Goal: Transaction & Acquisition: Obtain resource

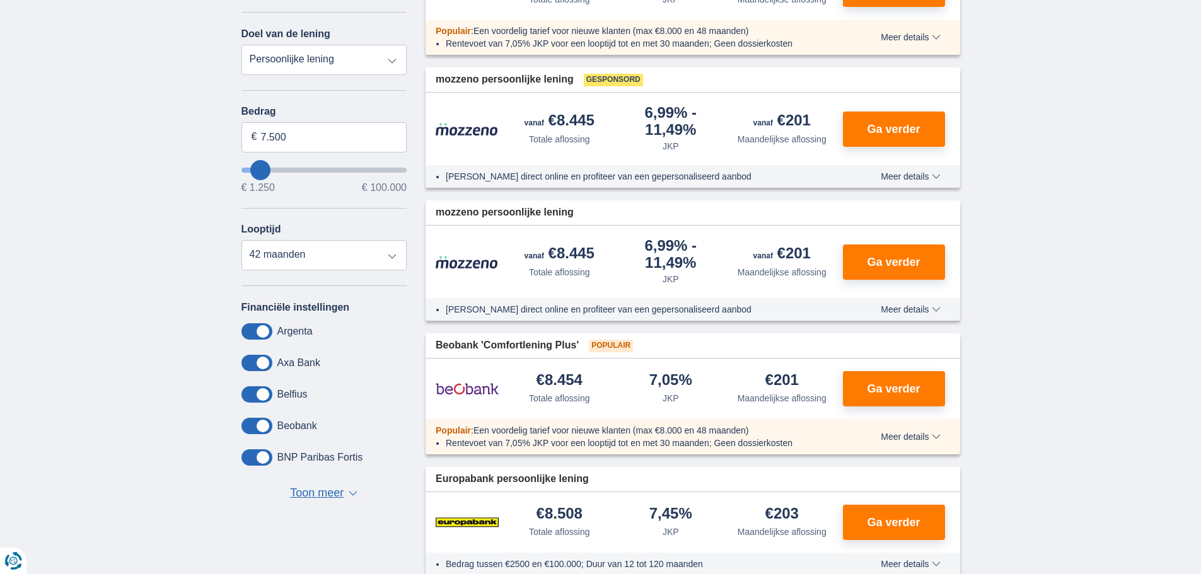
scroll to position [252, 0]
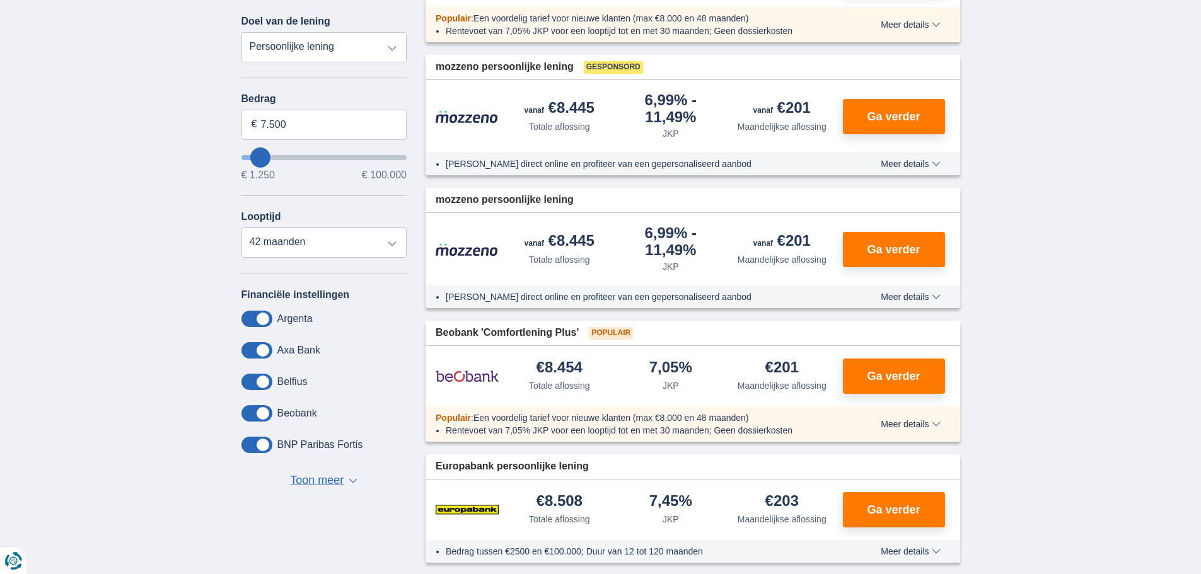
click at [354, 479] on span "▼" at bounding box center [353, 481] width 9 height 5
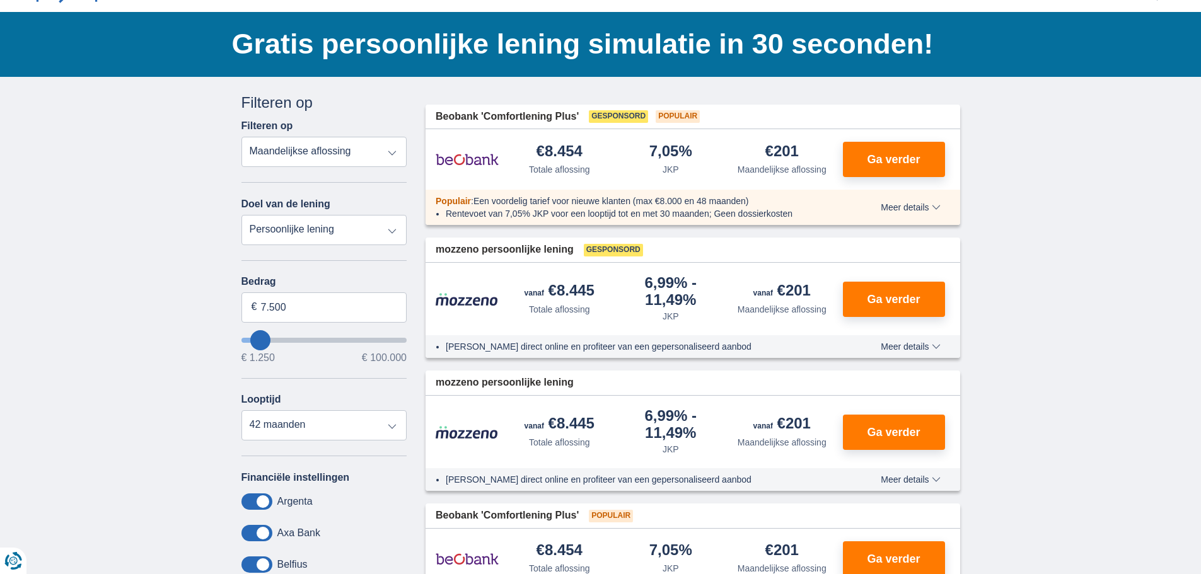
scroll to position [126, 0]
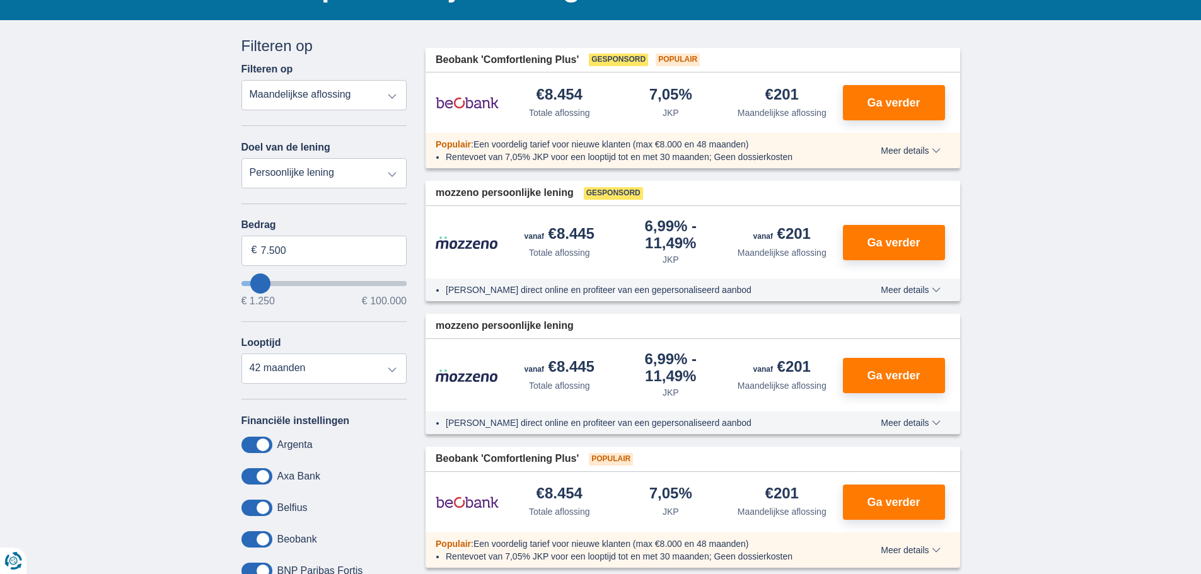
type input "6.250"
type input "5250"
type input "5.250"
select select "36"
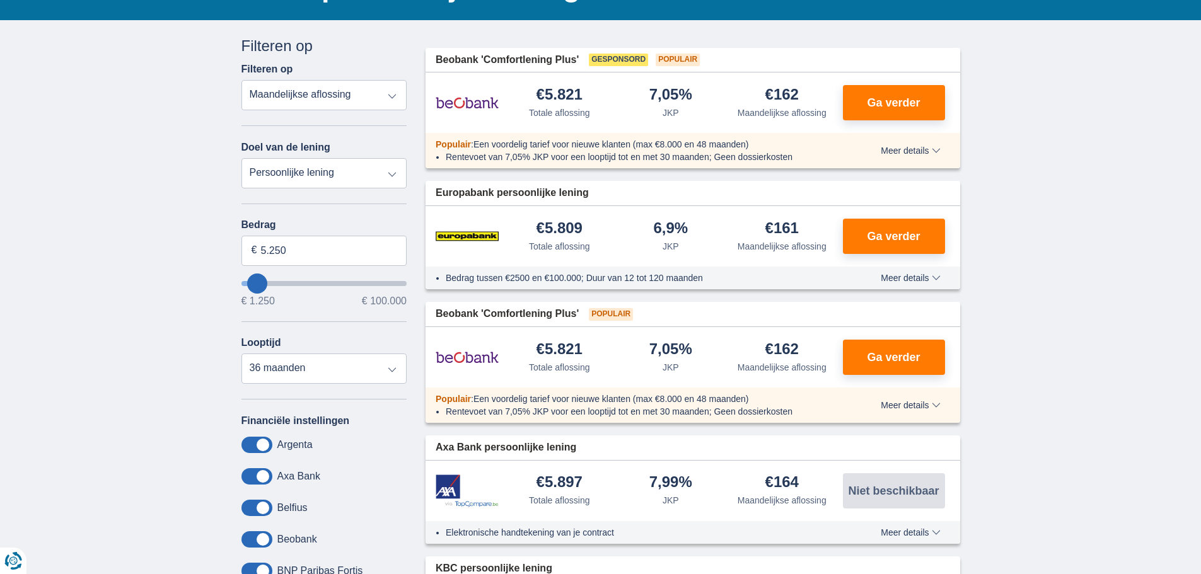
type input "4.250"
type input "3250"
type input "3.250"
select select "30"
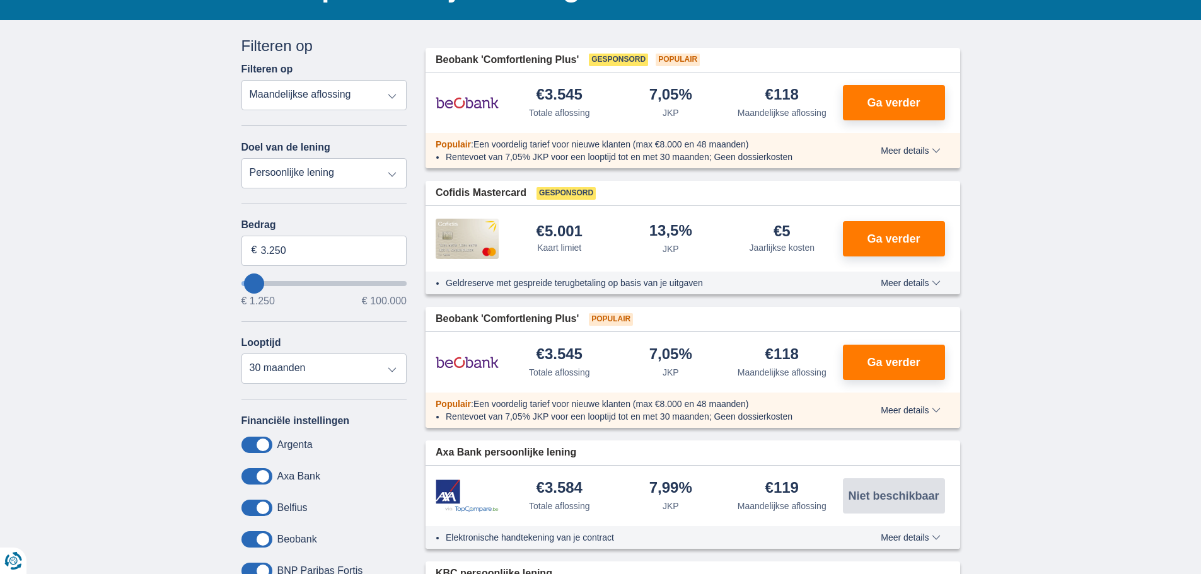
type input "1.250"
type input "1250"
select select "24"
type input "2.250"
type input "3250"
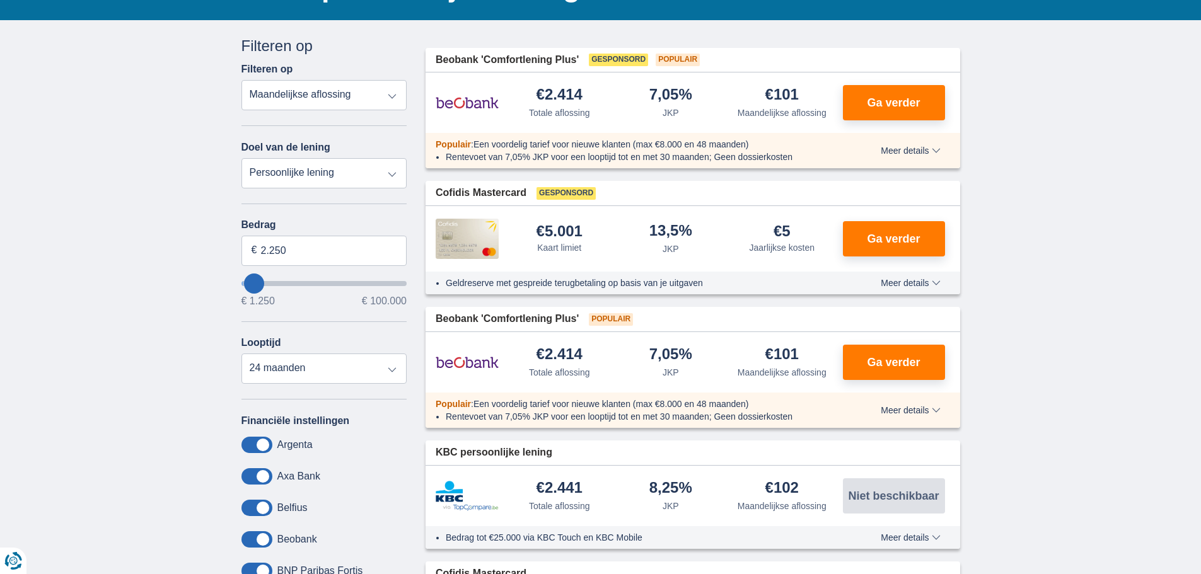
type input "3.250"
select select "30"
type input "5.250"
type input "5250"
select select "36"
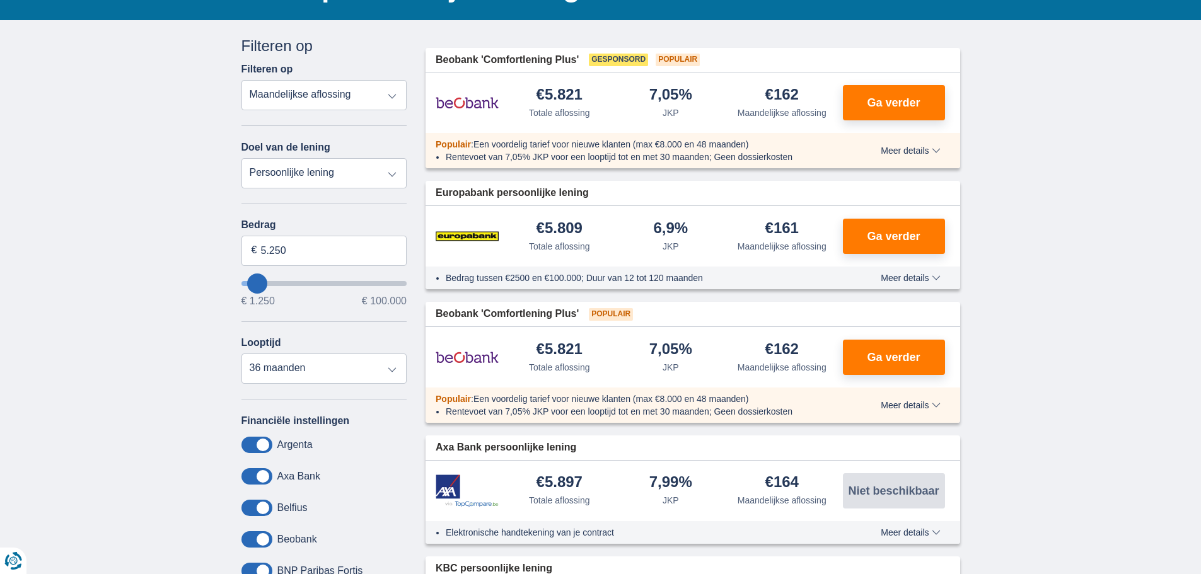
type input "4.250"
type input "4250"
click at [255, 281] on input "wantToBorrow" at bounding box center [324, 283] width 166 height 5
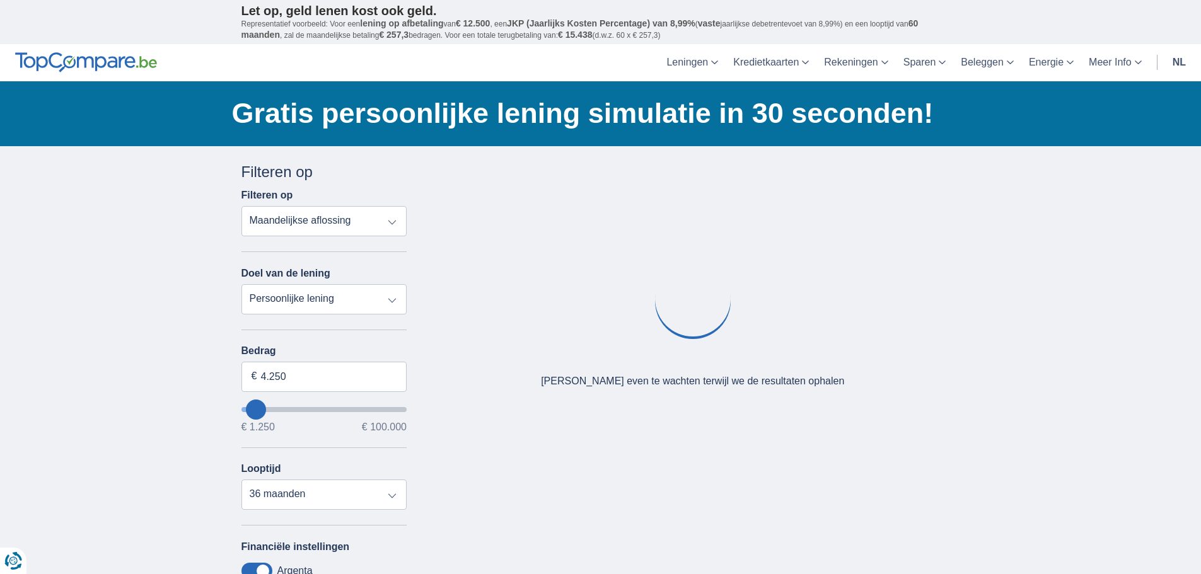
click at [255, 280] on div "Doel van de lening Persoonlijke lening Auto Moto / fiets Mobilhome / caravan Re…" at bounding box center [324, 290] width 166 height 47
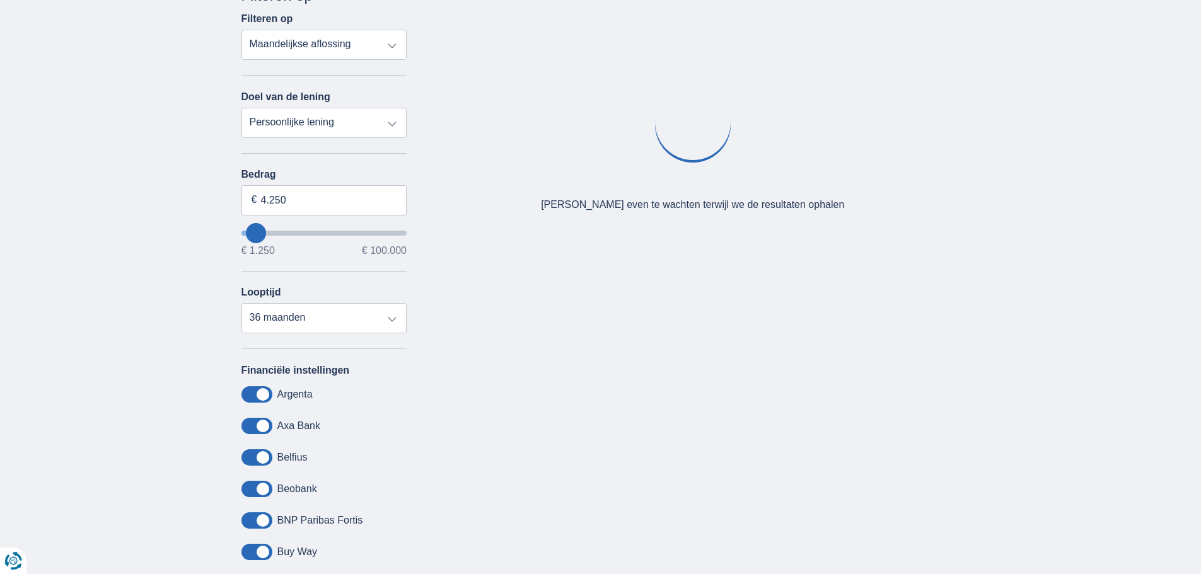
scroll to position [189, 0]
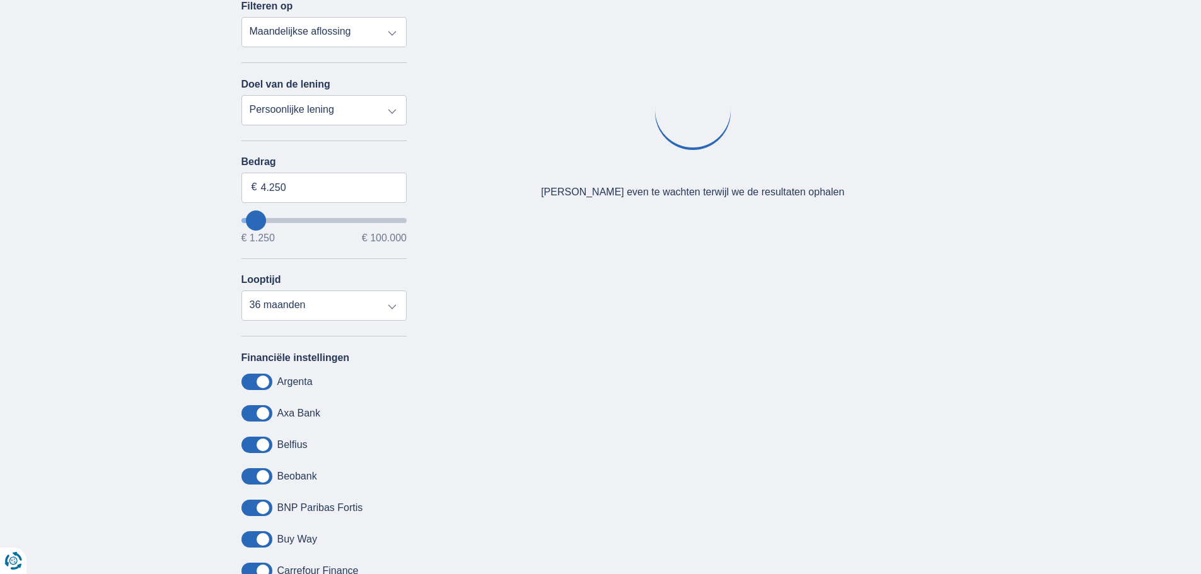
type input "3.250"
type input "3250"
select select "30"
type input "3250"
click at [255, 218] on input "wantToBorrow" at bounding box center [324, 220] width 166 height 5
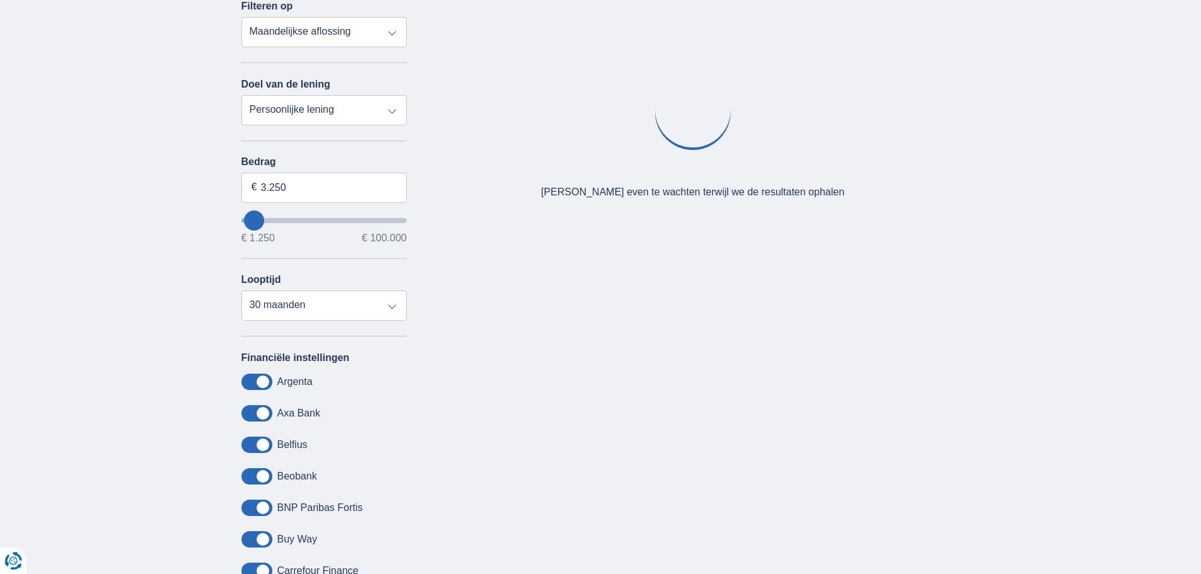
scroll to position [0, 0]
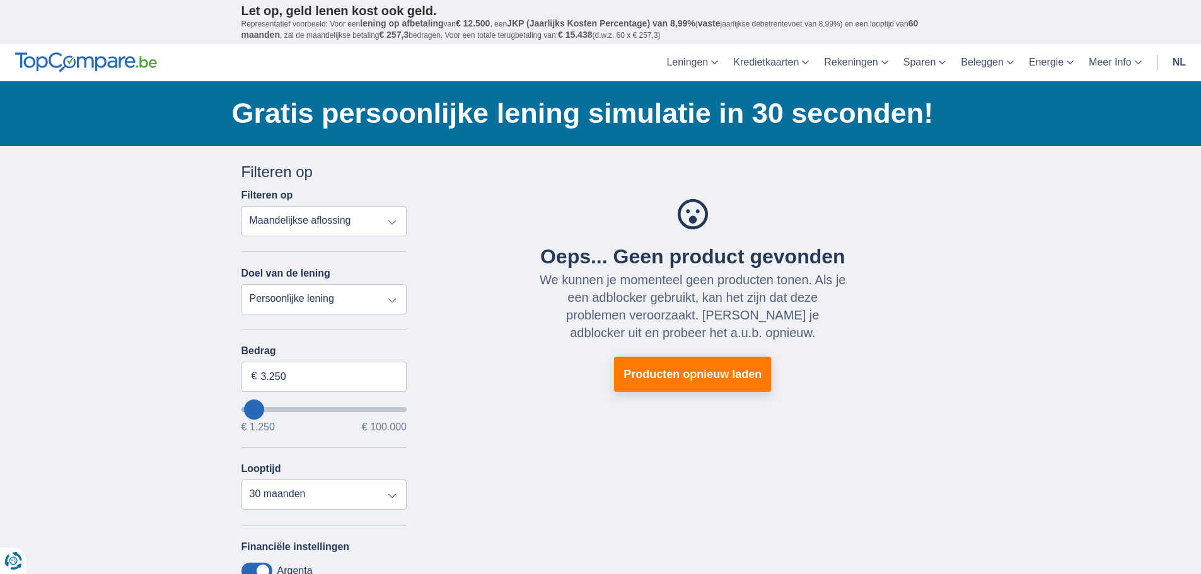
type input "2.250"
type input "2250"
select select "24"
type input "3.250"
type input "4250"
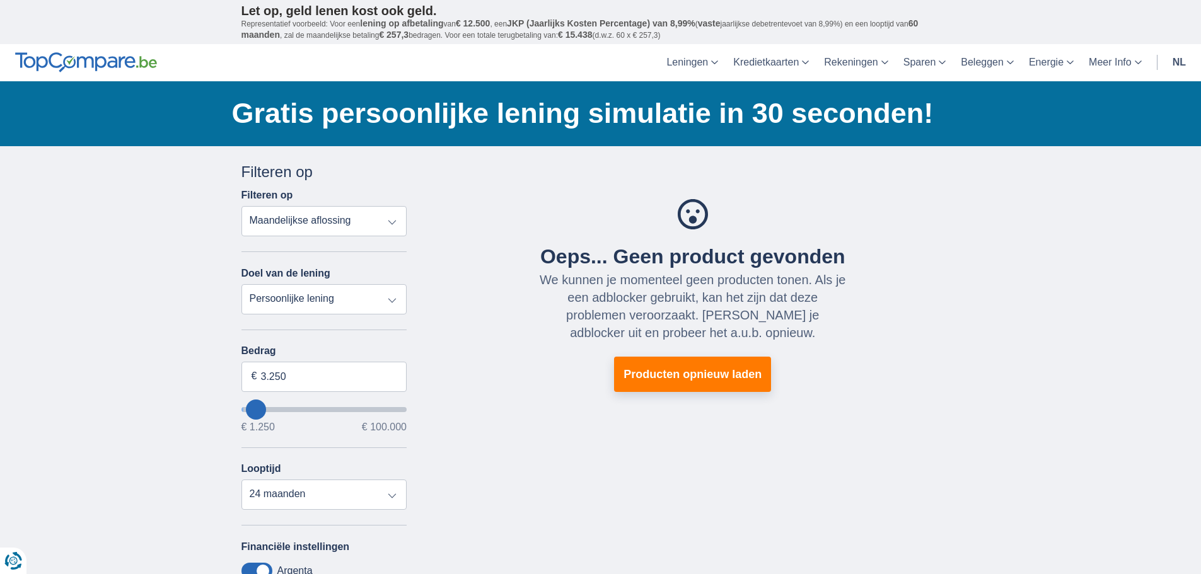
type input "4.250"
select select "36"
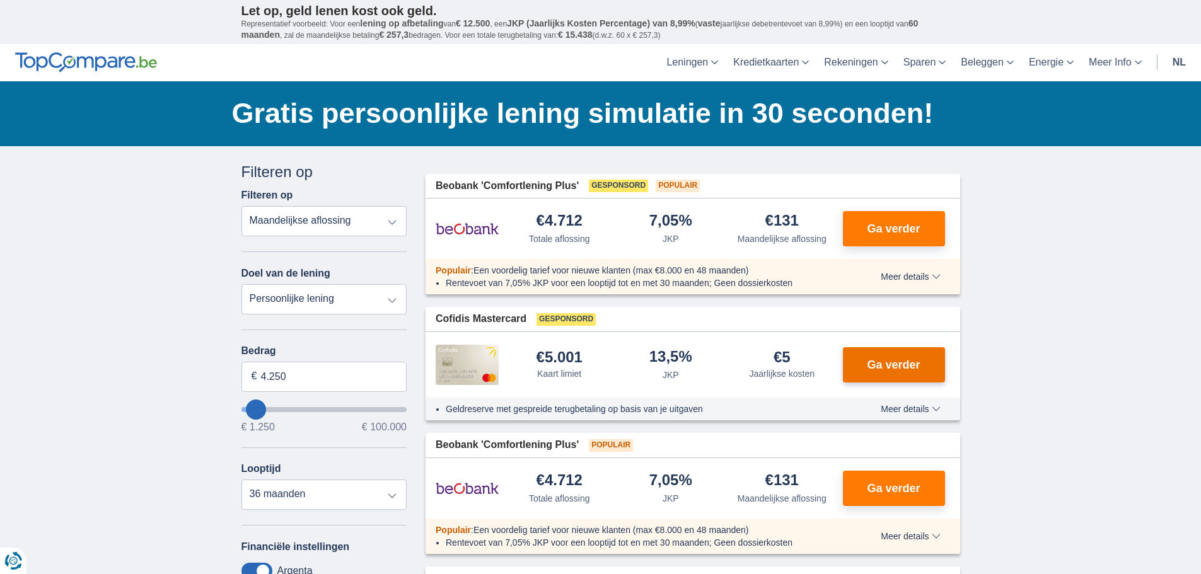
click at [890, 363] on span "Ga verder" at bounding box center [893, 364] width 53 height 11
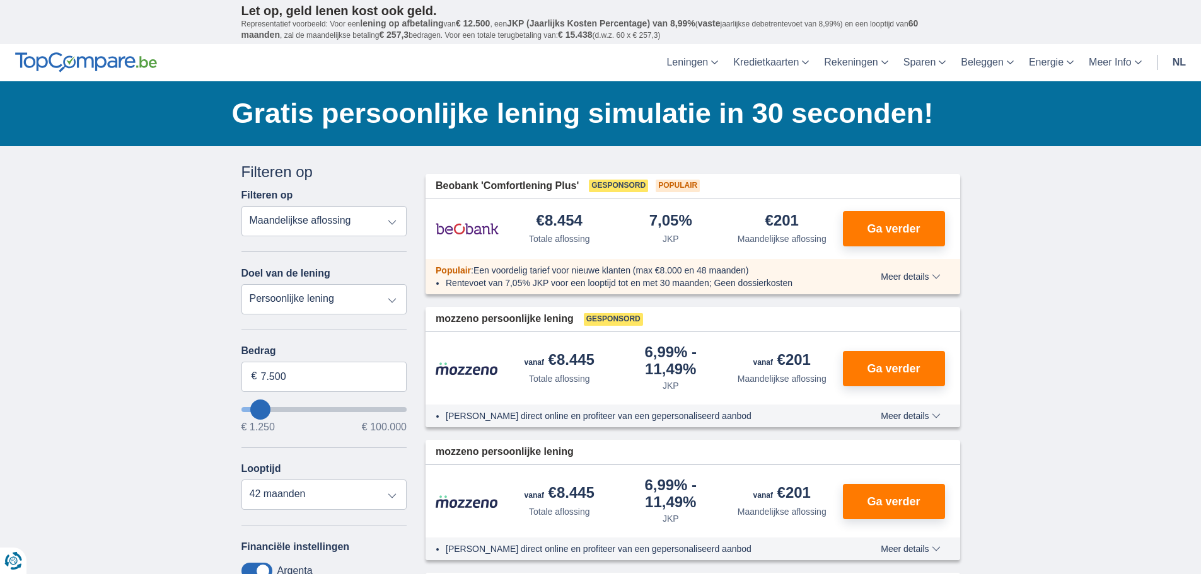
type input "11.250"
type input "11250"
select select "60"
type input "5250"
type input "5.250"
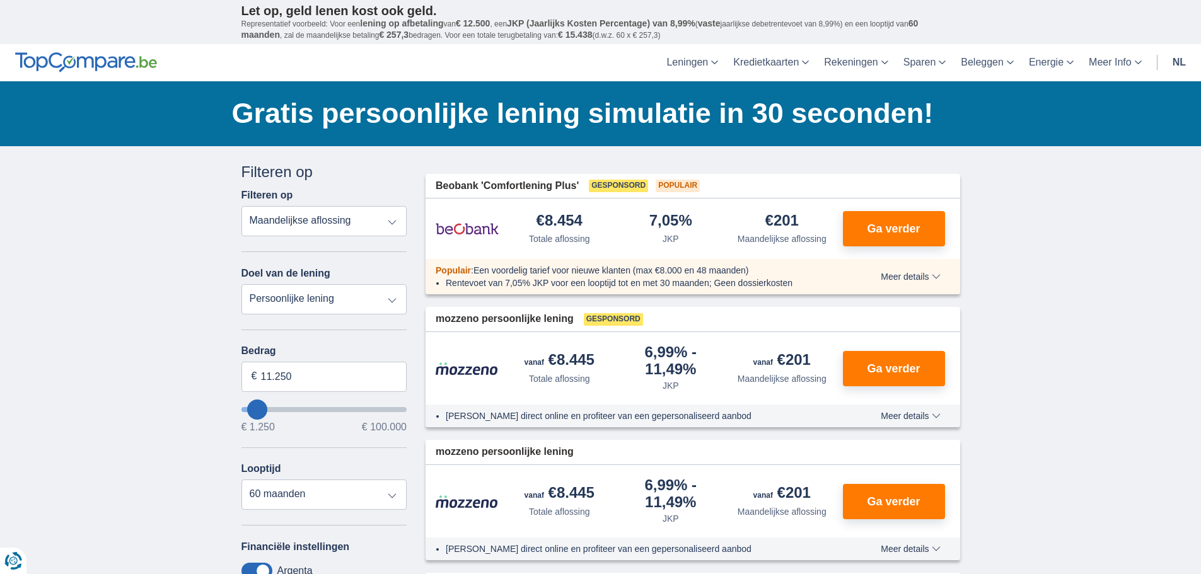
select select "36"
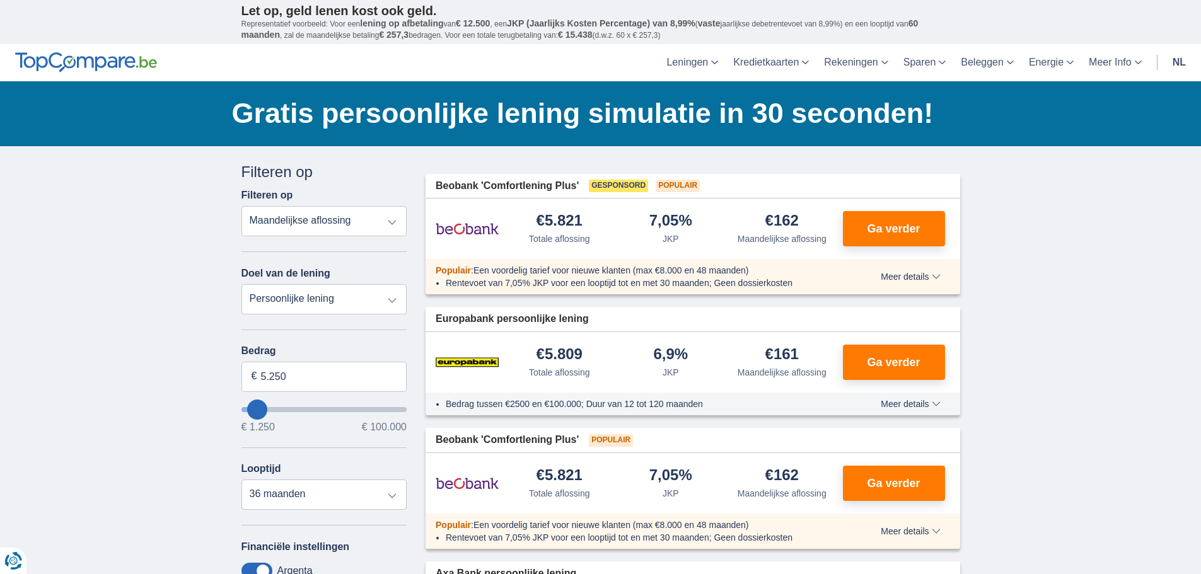
type input "1.250"
type input "1250"
select select "24"
type input "1250"
click at [244, 409] on input "wantToBorrow" at bounding box center [324, 409] width 166 height 5
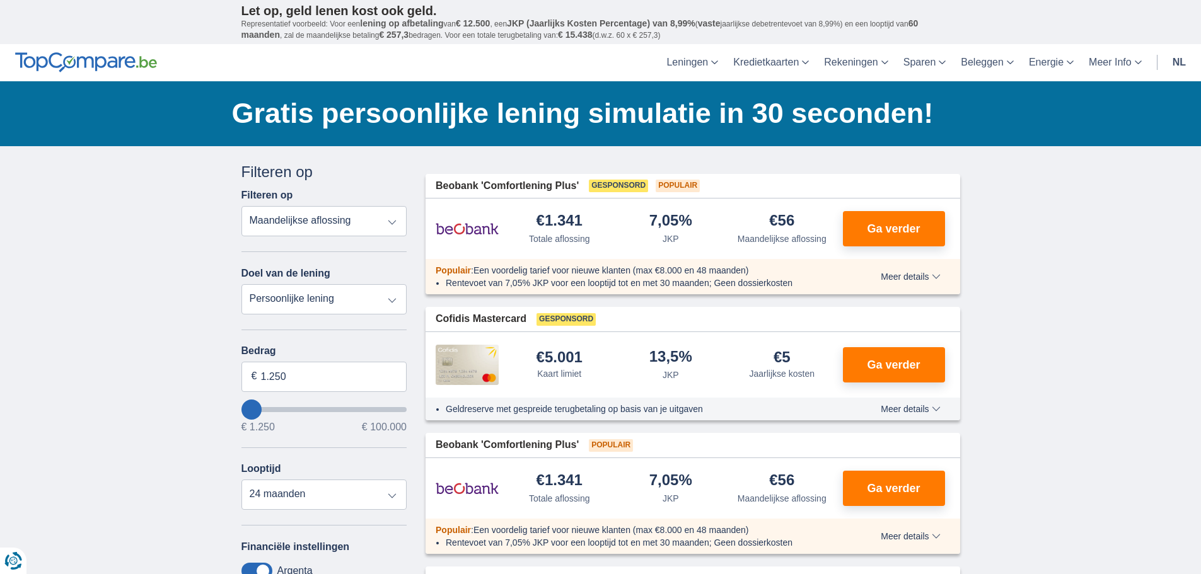
type input "11.250"
type input "11250"
select select "60"
type input "11250"
click at [266, 409] on input "wantToBorrow" at bounding box center [324, 409] width 166 height 5
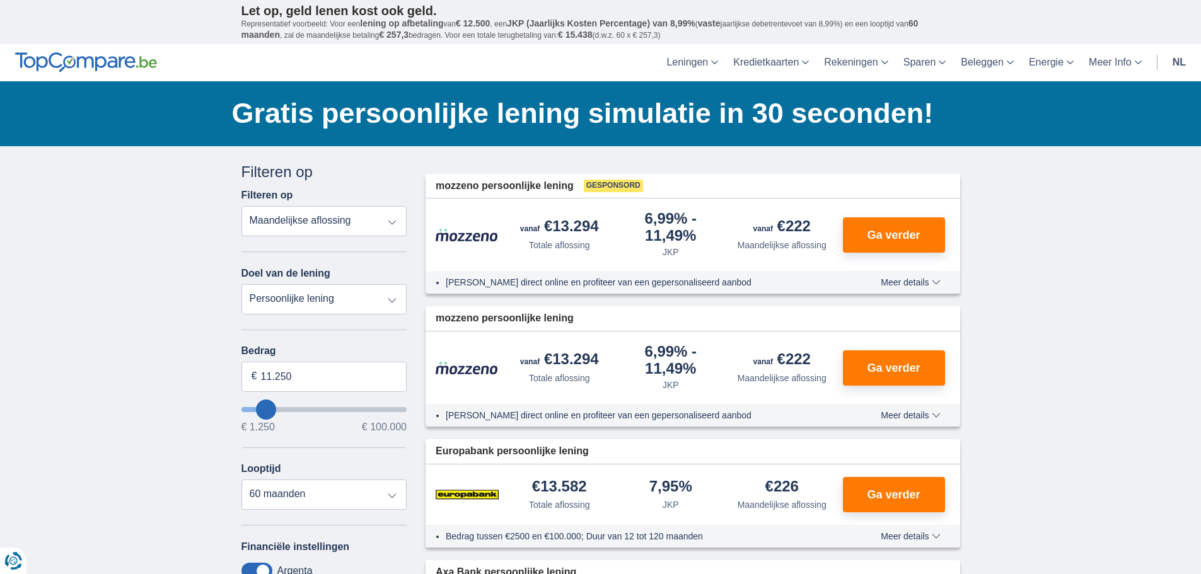
type input "1.250"
type input "1250"
select select "24"
type input "1250"
click at [248, 408] on input "wantToBorrow" at bounding box center [324, 409] width 166 height 5
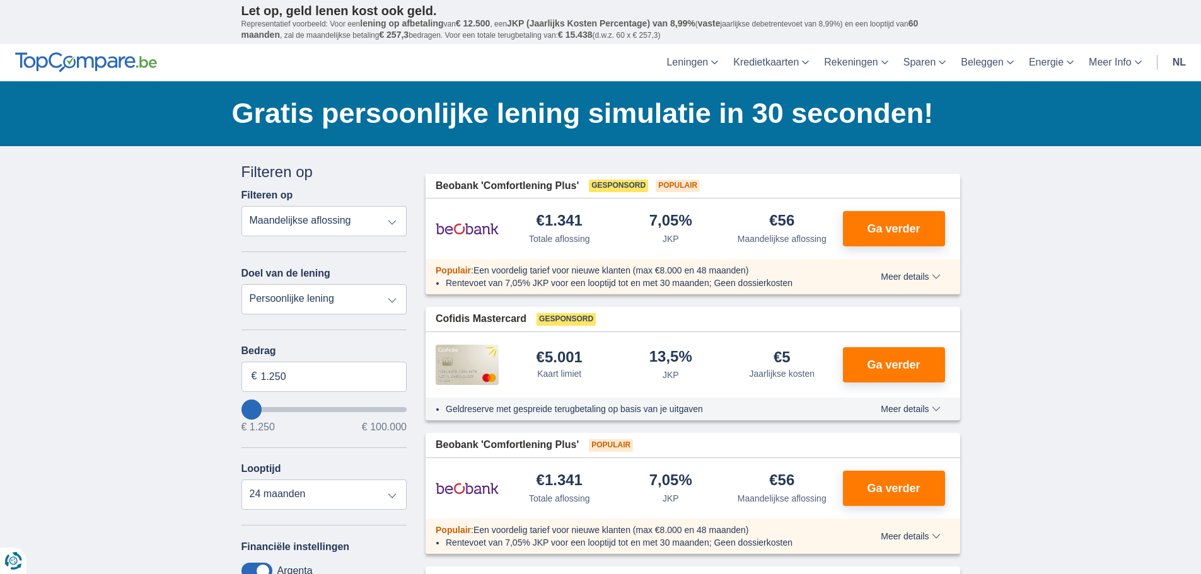
type input "3.250"
type input "3250"
select select "30"
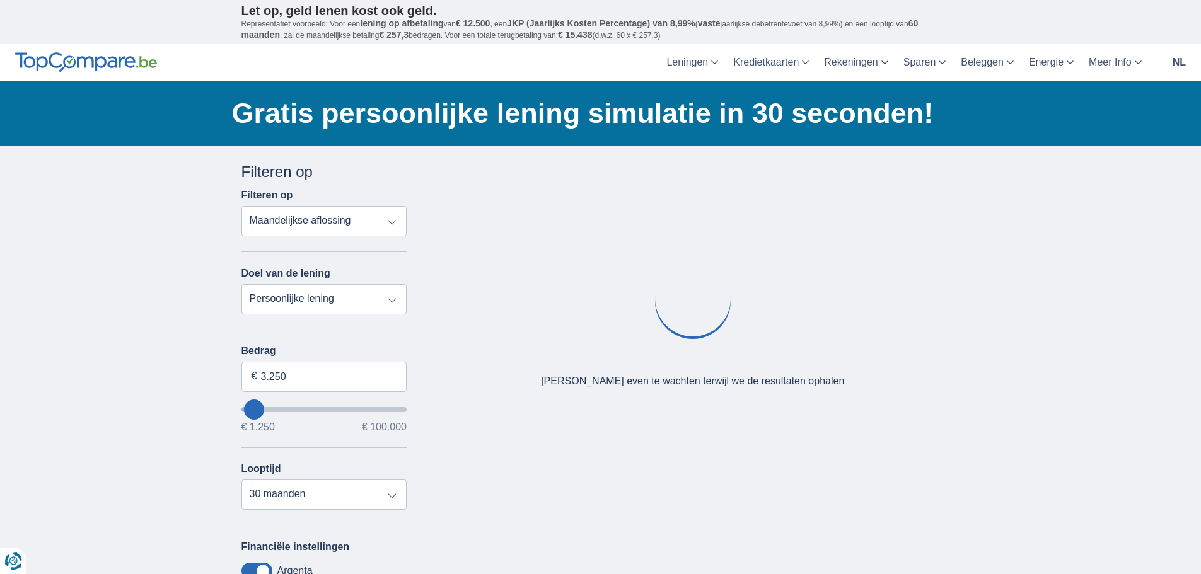
type input "7250"
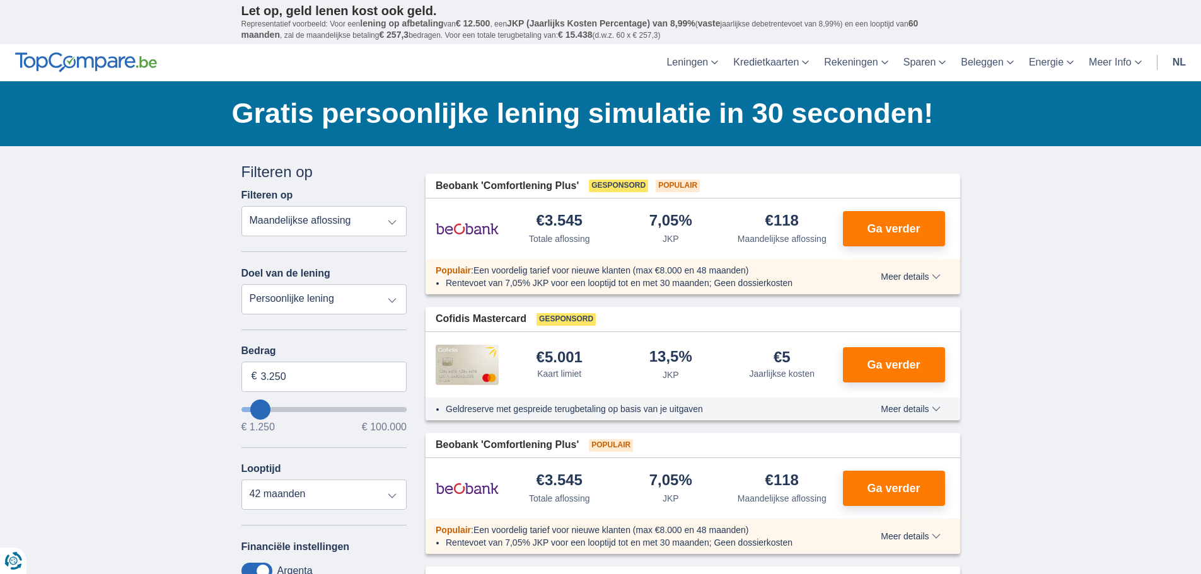
type input "7.250"
select select "42"
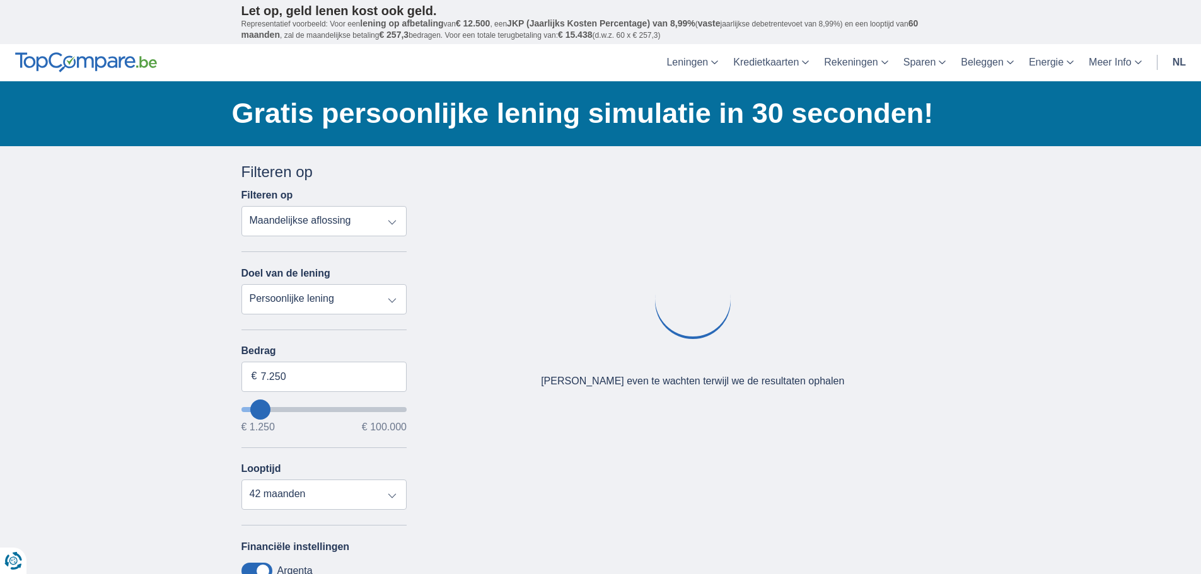
type input "5.250"
type input "5250"
select select "36"
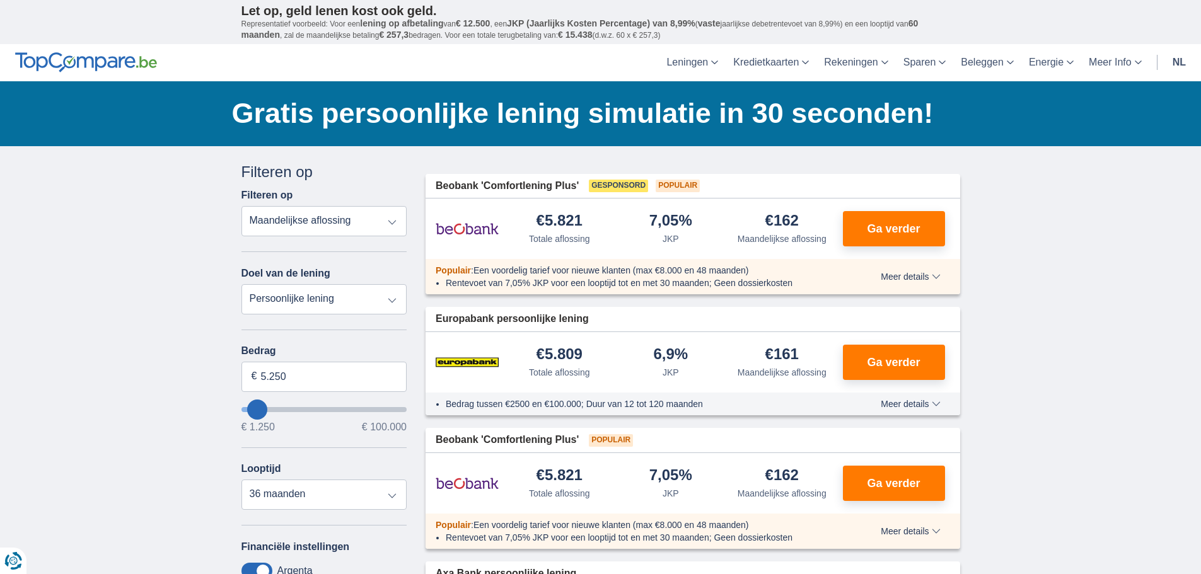
type input "4250"
type input "4.250"
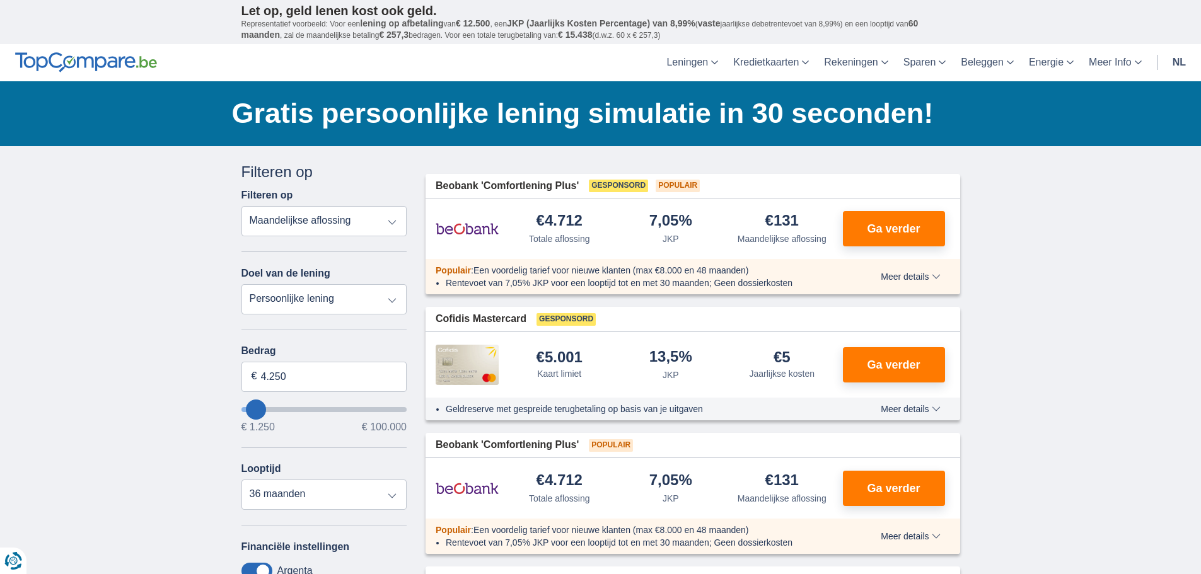
click at [936, 277] on span "Meer details" at bounding box center [910, 276] width 59 height 9
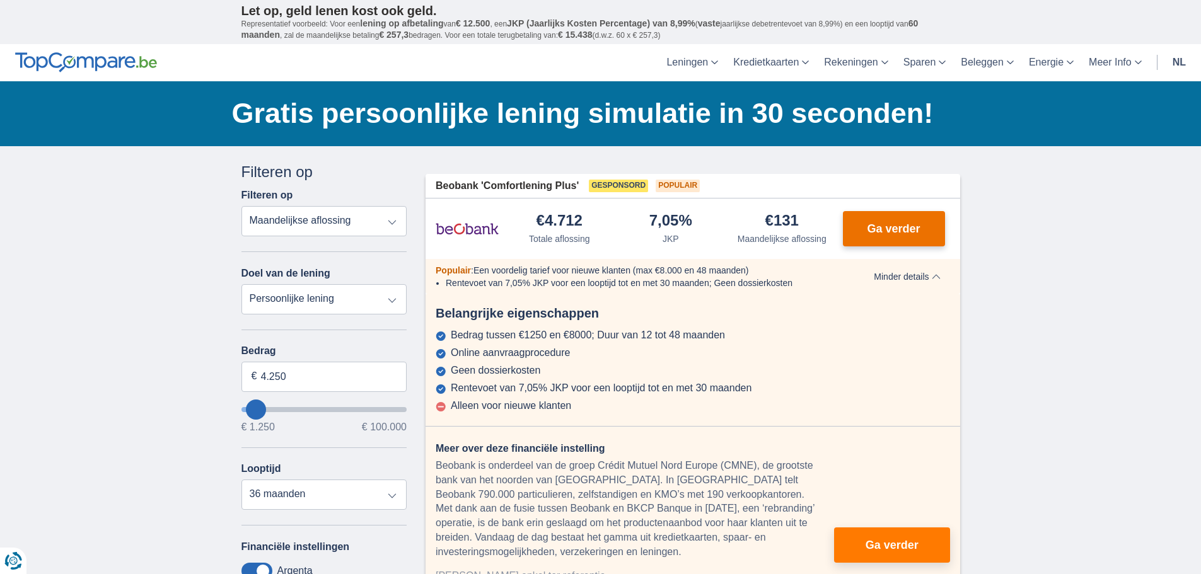
click at [907, 226] on span "Ga verder" at bounding box center [893, 228] width 53 height 11
